Goal: Information Seeking & Learning: Check status

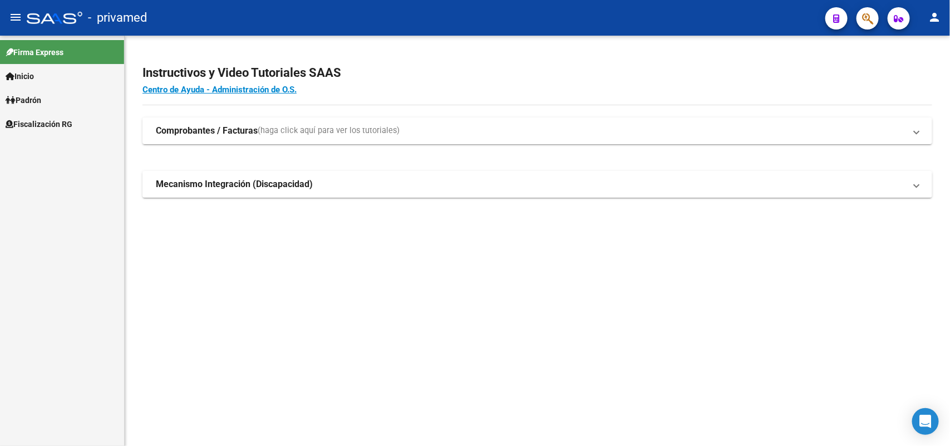
click at [870, 23] on icon "button" at bounding box center [867, 18] width 11 height 13
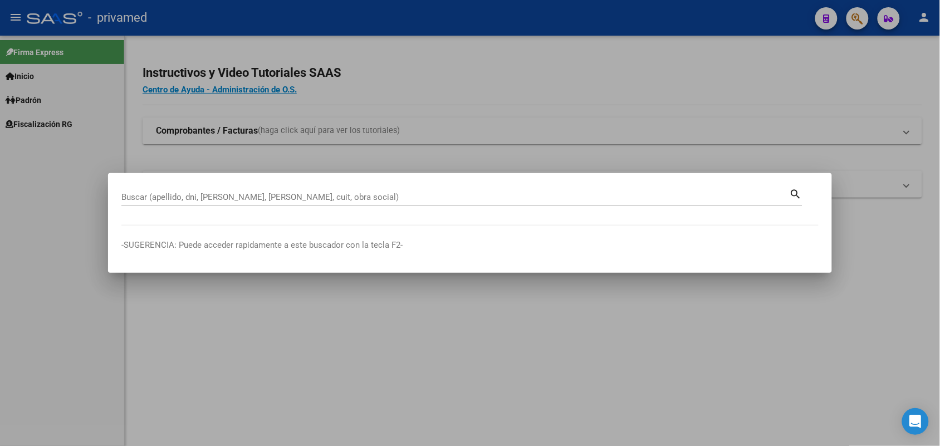
drag, startPoint x: 491, startPoint y: 202, endPoint x: 424, endPoint y: 190, distance: 67.9
drag, startPoint x: 424, startPoint y: 190, endPoint x: 297, endPoint y: 195, distance: 127.6
click at [297, 194] on input "Buscar (apellido, dni, [PERSON_NAME], [PERSON_NAME], cuit, obra social)" at bounding box center [455, 197] width 668 height 10
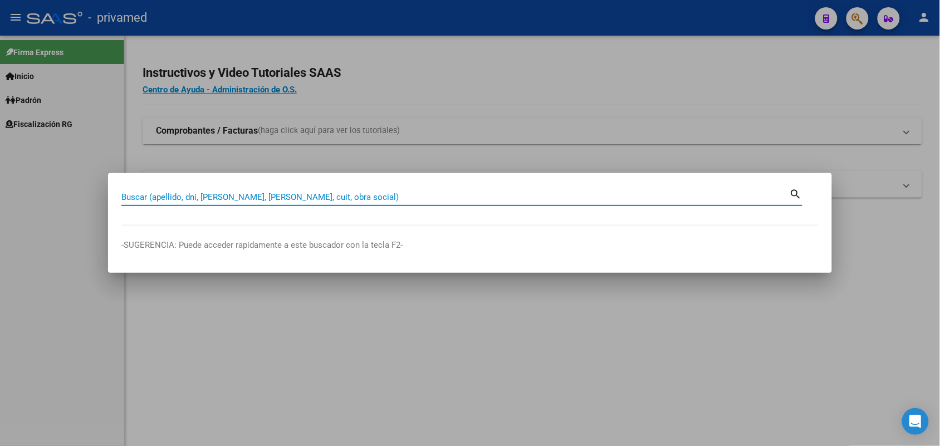
paste input "20232219190"
type input "20232219190"
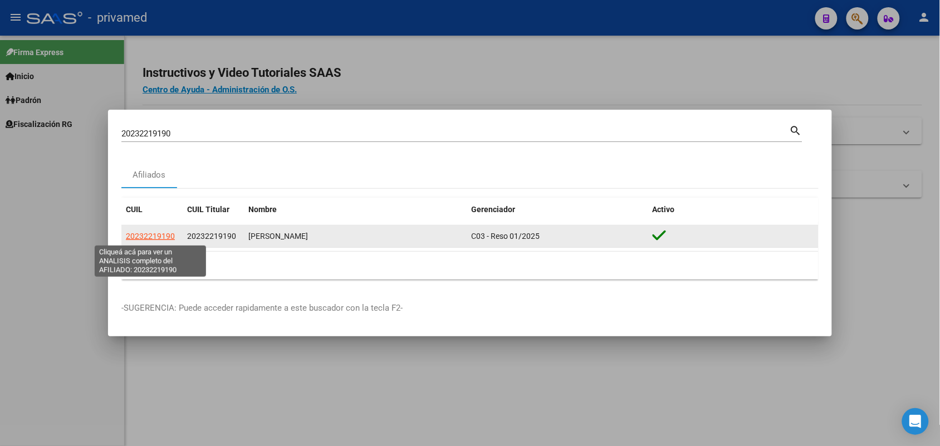
click at [165, 234] on span "20232219190" at bounding box center [150, 236] width 49 height 9
type textarea "20232219190"
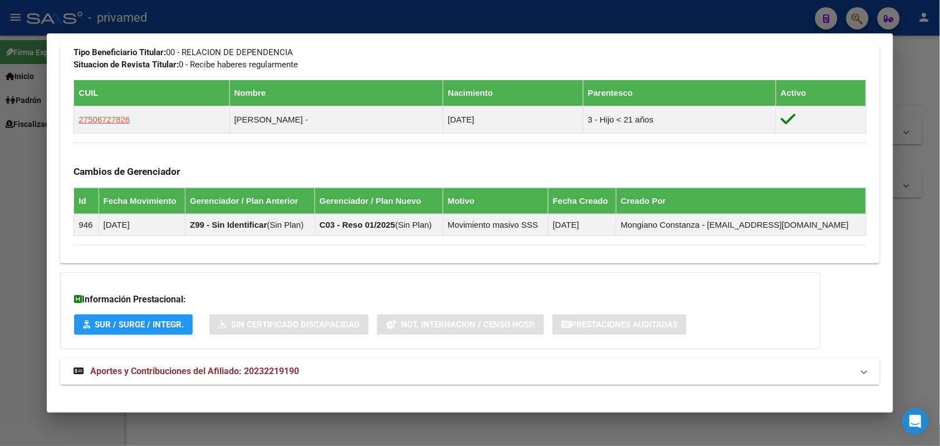
scroll to position [602, 0]
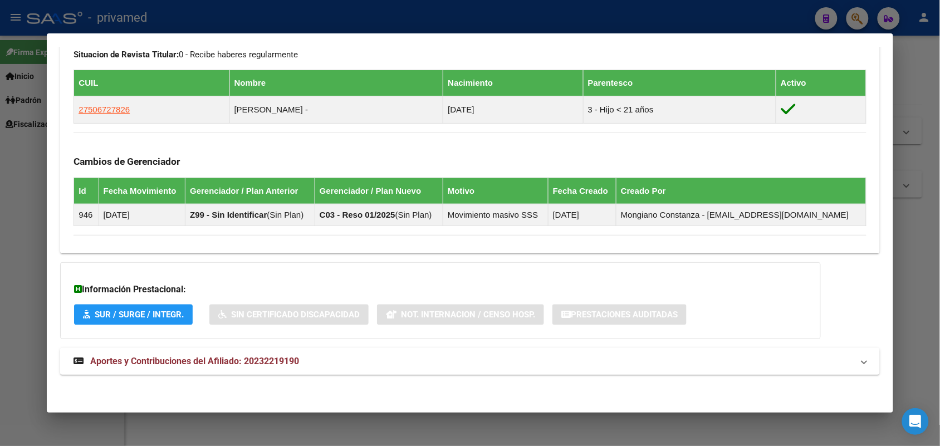
click at [278, 362] on span "Aportes y Contribuciones del Afiliado: 20232219190" at bounding box center [194, 361] width 209 height 11
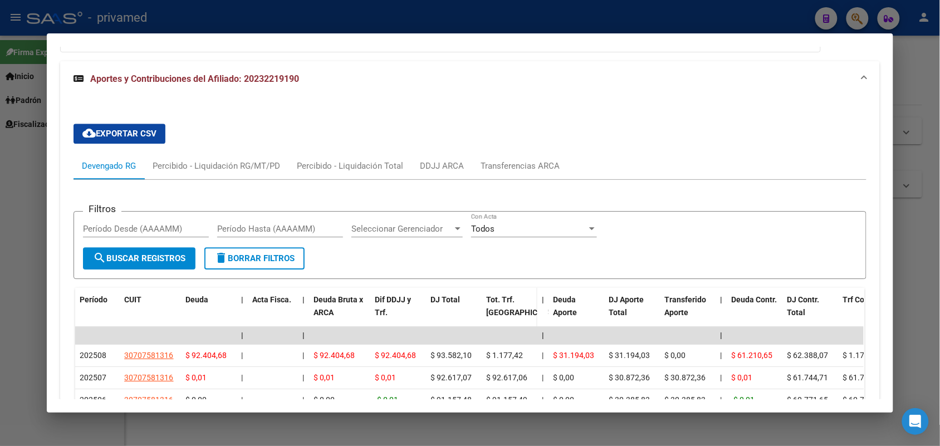
scroll to position [875, 0]
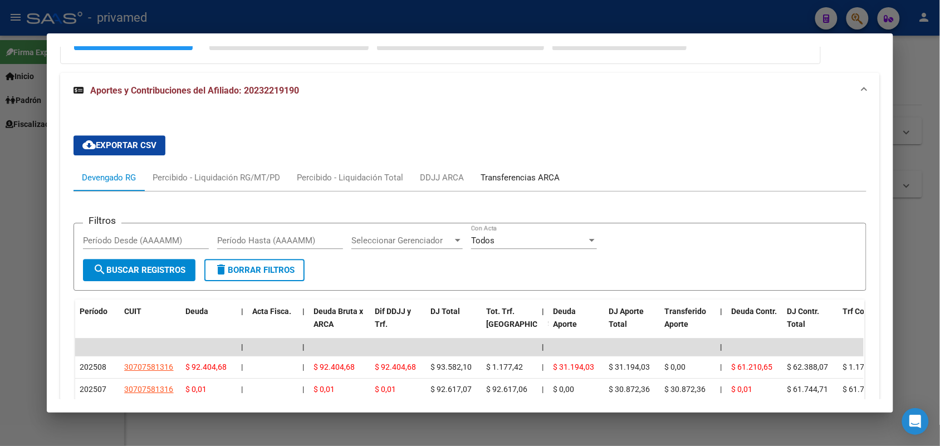
click at [516, 165] on div "Transferencias ARCA" at bounding box center [520, 177] width 96 height 27
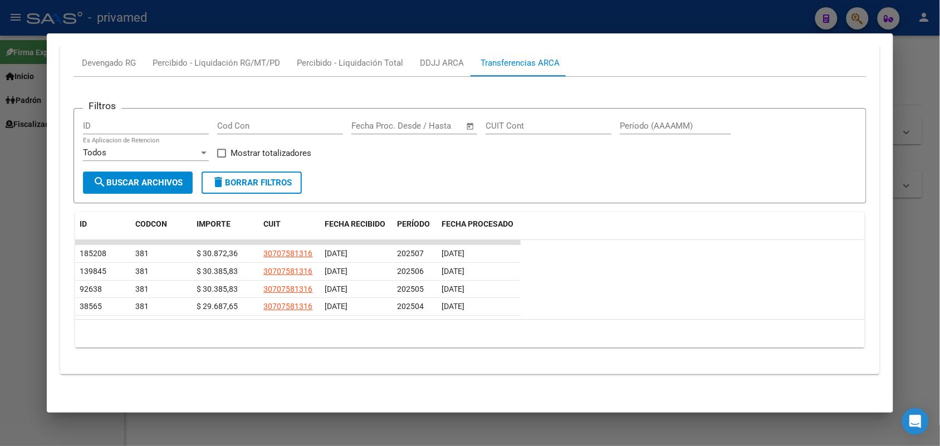
scroll to position [852, 0]
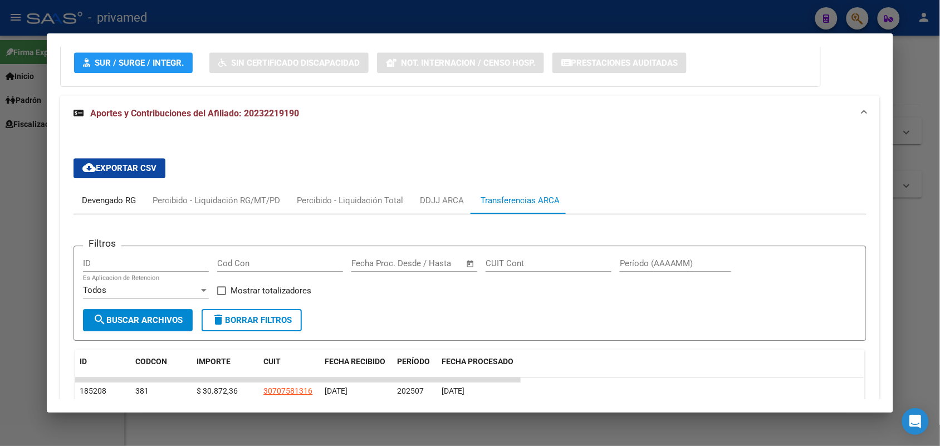
click at [130, 195] on div "Devengado RG" at bounding box center [109, 200] width 54 height 12
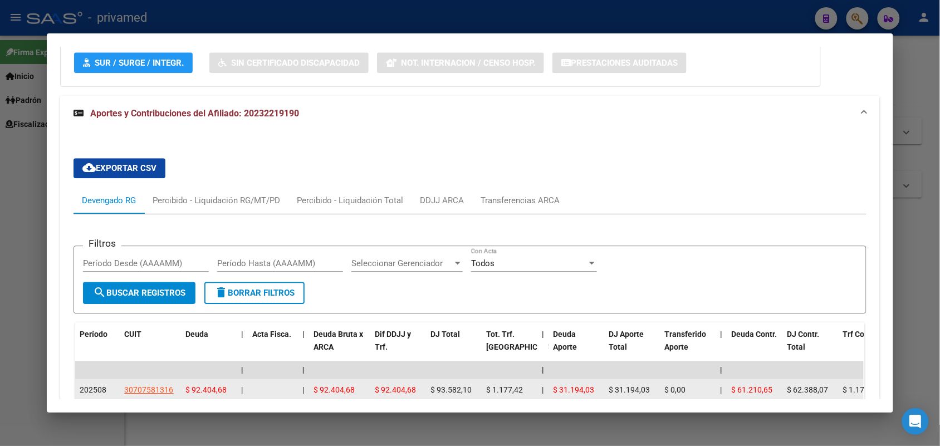
scroll to position [1037, 0]
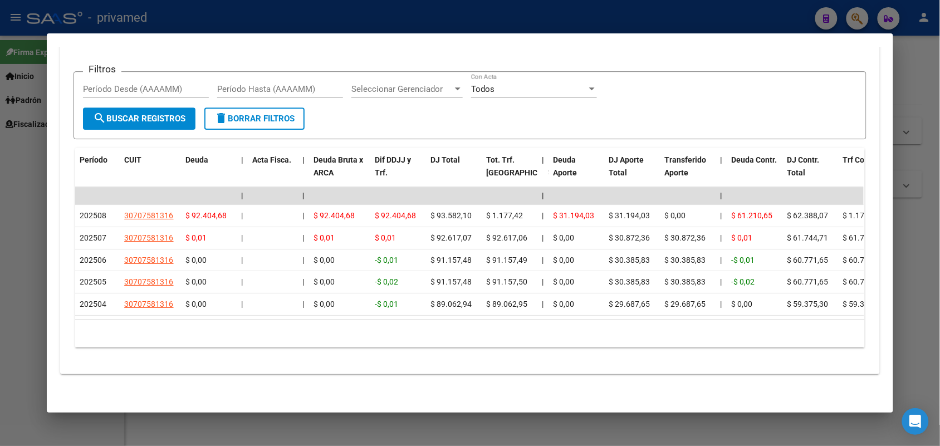
click at [913, 238] on div at bounding box center [470, 223] width 940 height 446
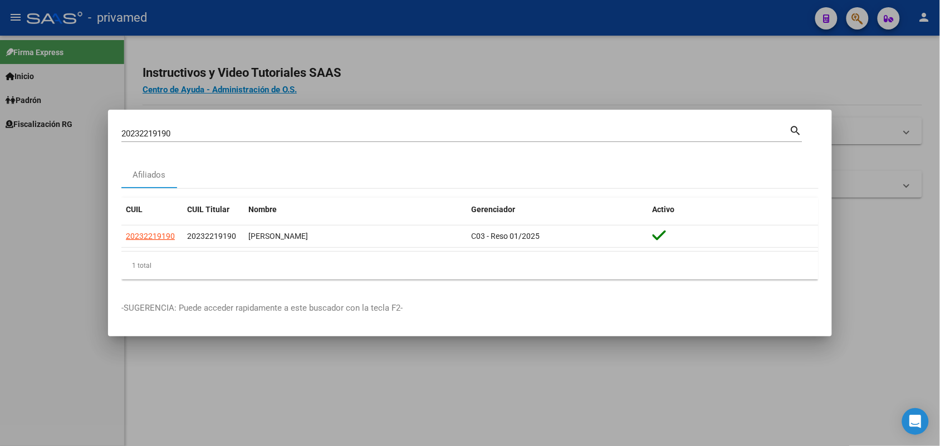
click at [888, 307] on div at bounding box center [470, 223] width 940 height 446
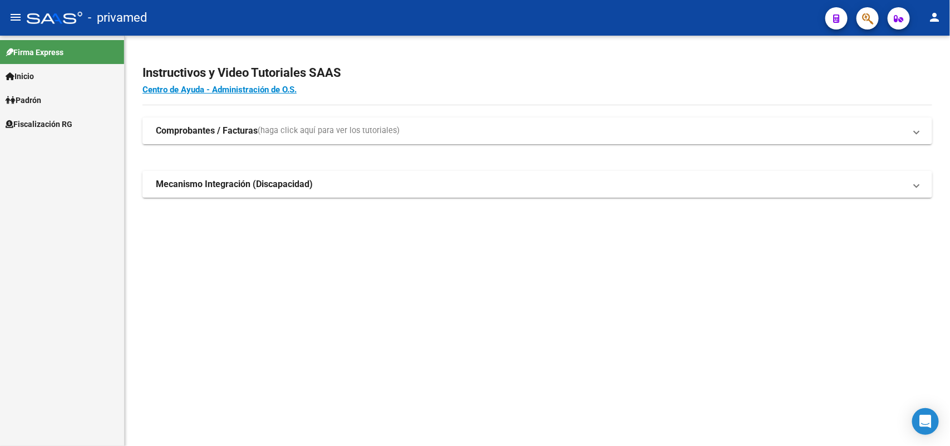
click at [866, 21] on icon "button" at bounding box center [867, 18] width 11 height 13
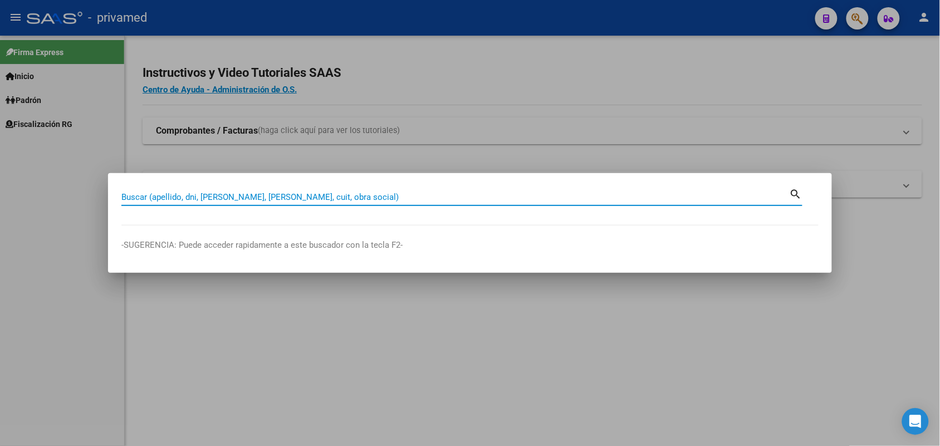
paste input "23221919"
type input "23221919"
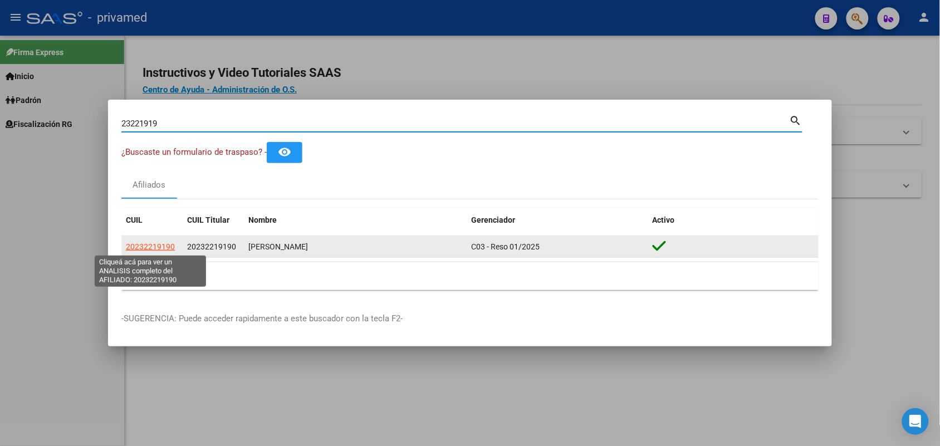
click at [159, 246] on span "20232219190" at bounding box center [150, 246] width 49 height 9
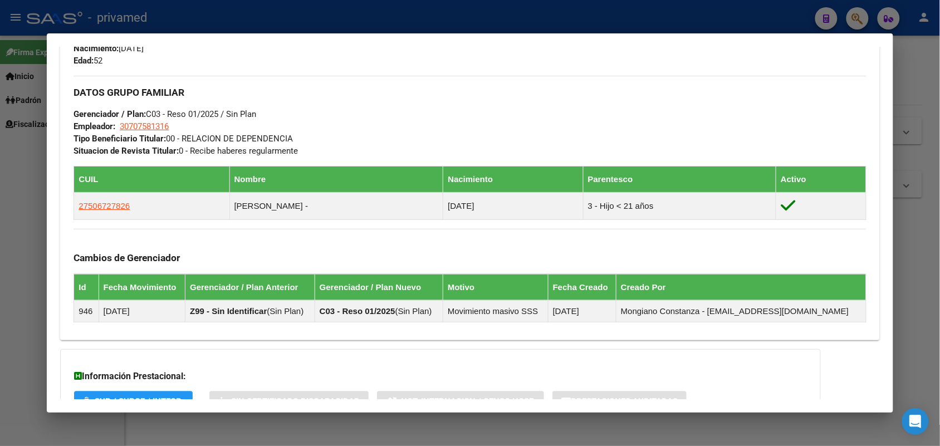
scroll to position [602, 0]
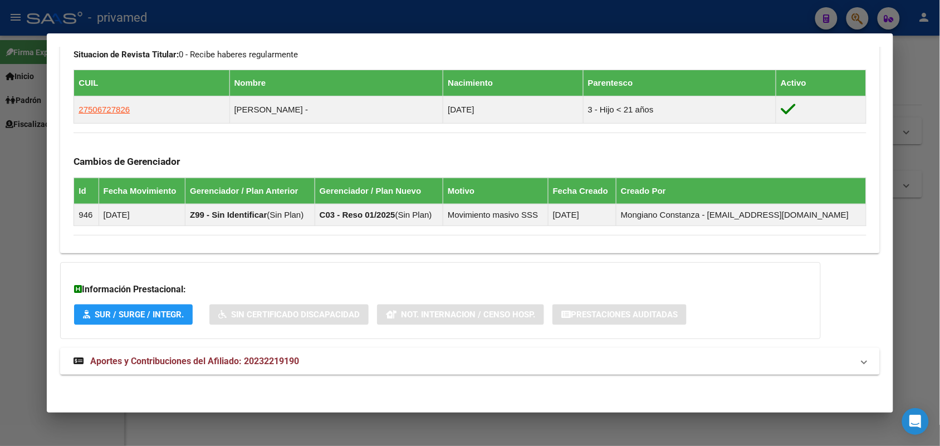
click at [400, 360] on mat-panel-title "Aportes y Contribuciones del Afiliado: 20232219190" at bounding box center [462, 361] width 779 height 13
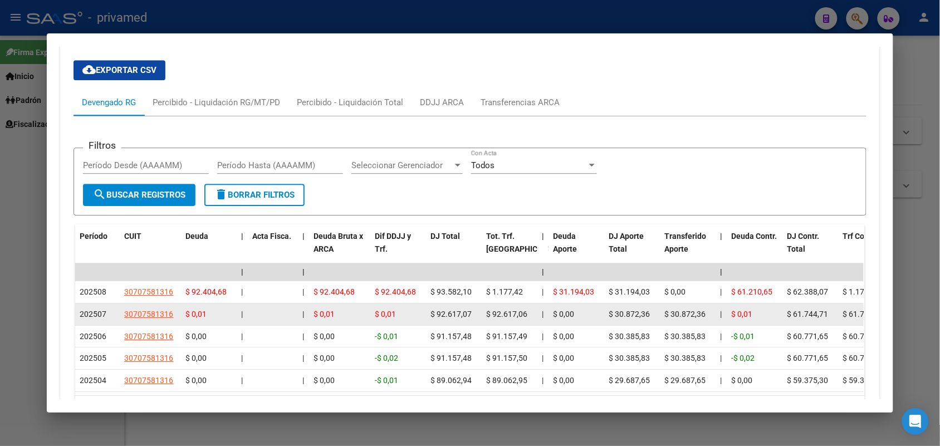
scroll to position [1037, 0]
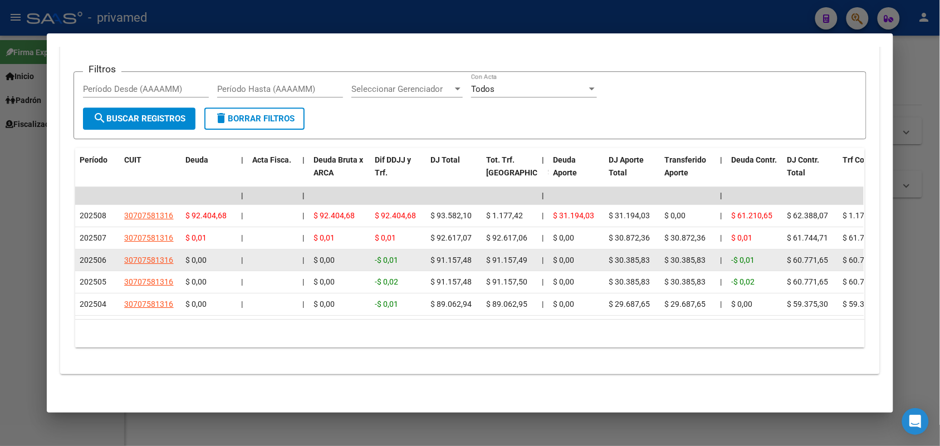
drag, startPoint x: 433, startPoint y: 251, endPoint x: 458, endPoint y: 247, distance: 25.4
click at [458, 256] on span "$ 91.157,48" at bounding box center [450, 260] width 41 height 9
drag, startPoint x: 454, startPoint y: 249, endPoint x: 445, endPoint y: 249, distance: 8.9
click at [446, 256] on span "$ 91.157,48" at bounding box center [450, 260] width 41 height 9
drag, startPoint x: 433, startPoint y: 248, endPoint x: 467, endPoint y: 249, distance: 33.4
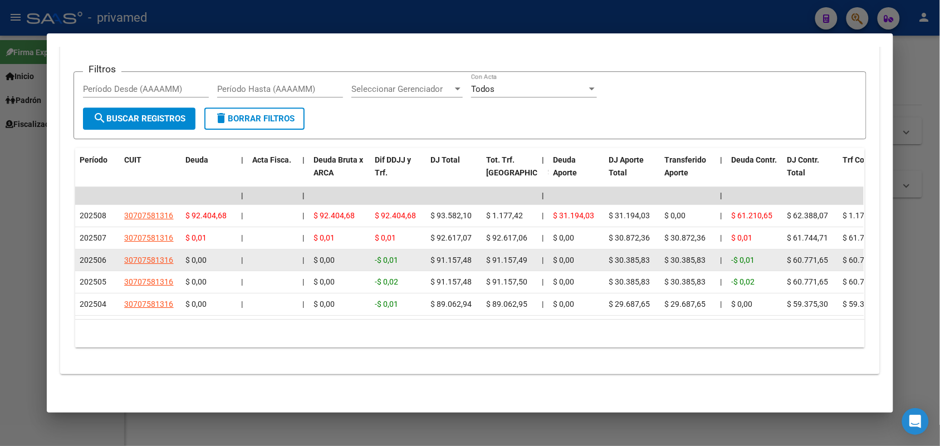
click at [467, 254] on div "$ 91.157,48" at bounding box center [453, 260] width 47 height 13
copy span "91.157,48"
